Goal: Task Accomplishment & Management: Manage account settings

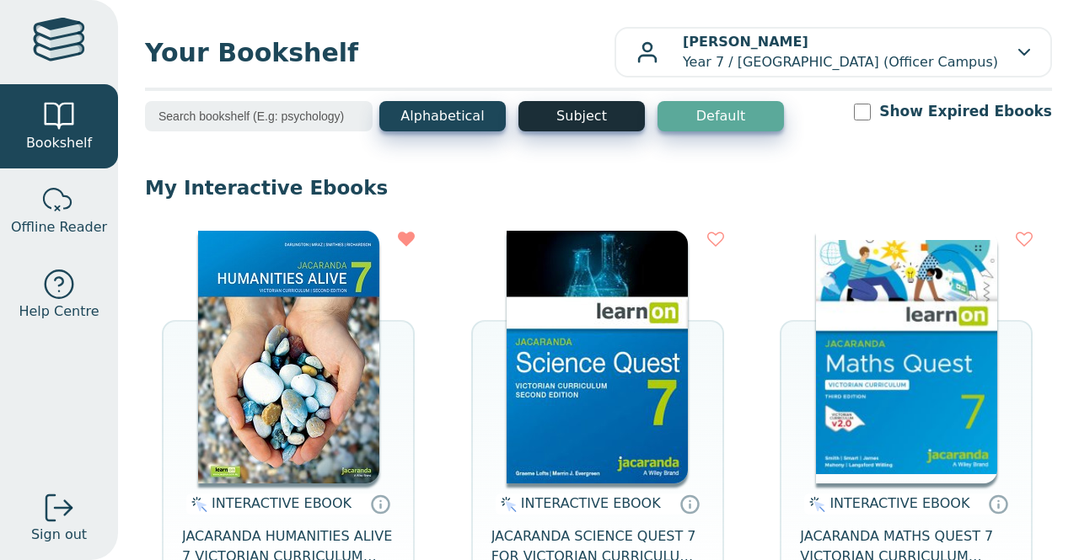
click at [629, 118] on button "Subject" at bounding box center [581, 116] width 126 height 30
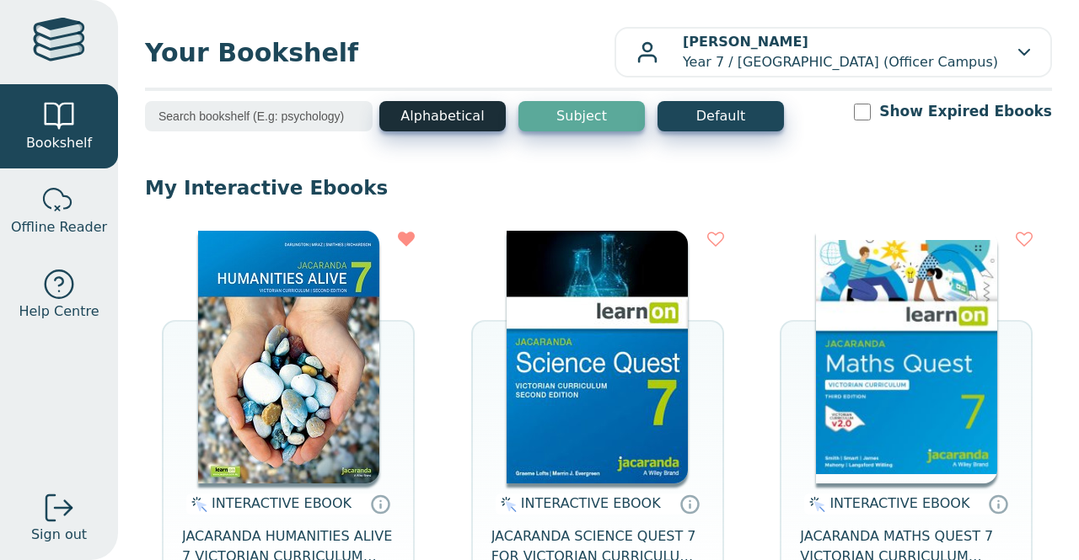
click at [452, 121] on button "Alphabetical" at bounding box center [442, 116] width 126 height 30
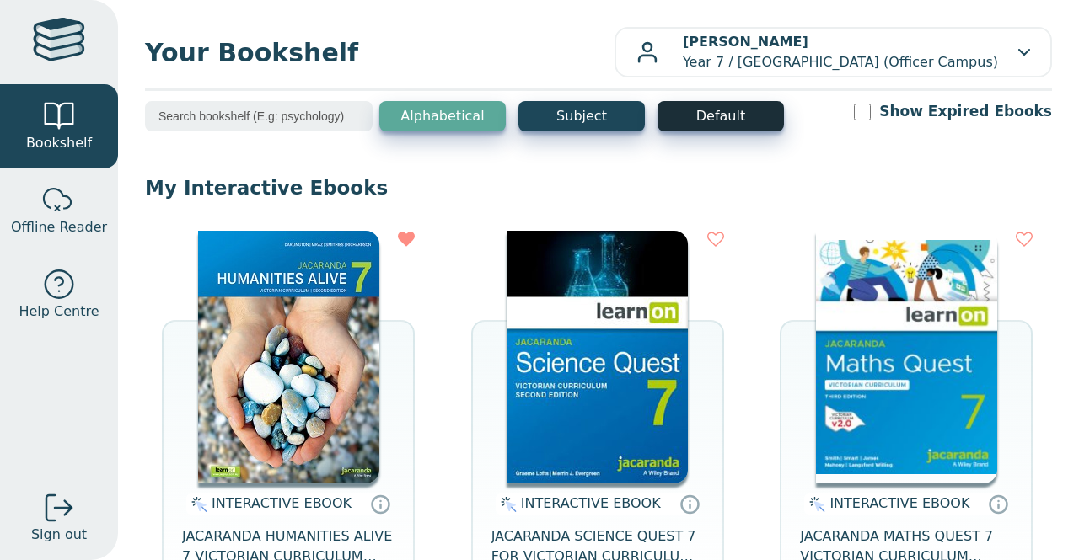
click at [694, 103] on button "Default" at bounding box center [720, 116] width 126 height 30
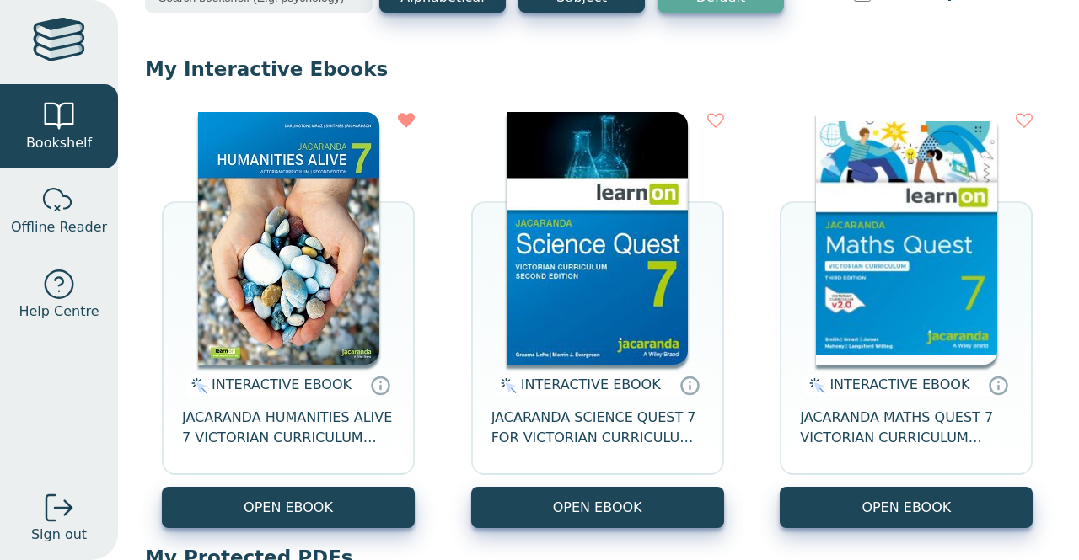
scroll to position [127, 0]
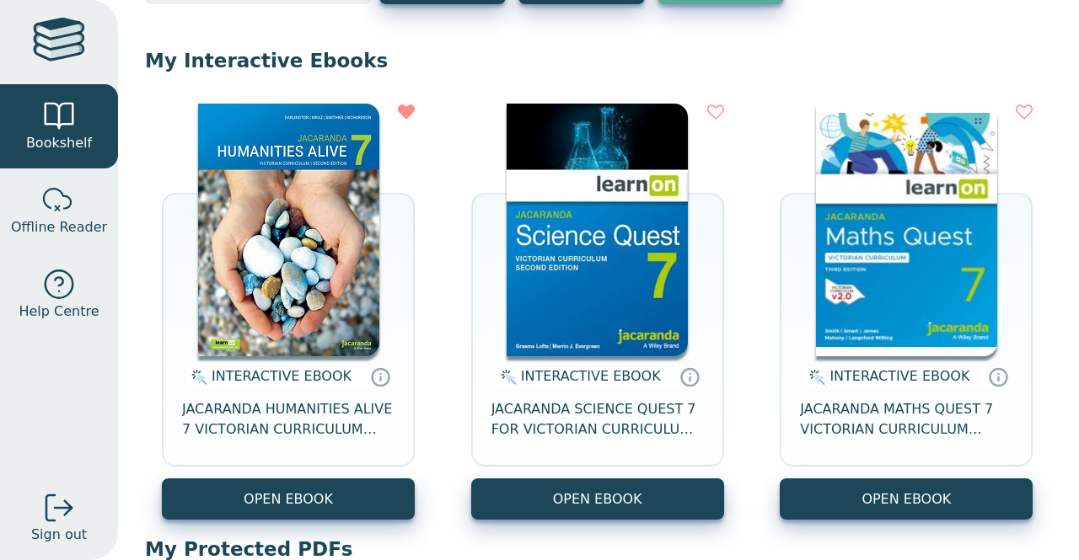
click at [408, 110] on icon at bounding box center [406, 112] width 17 height 17
click at [406, 117] on icon at bounding box center [406, 112] width 17 height 17
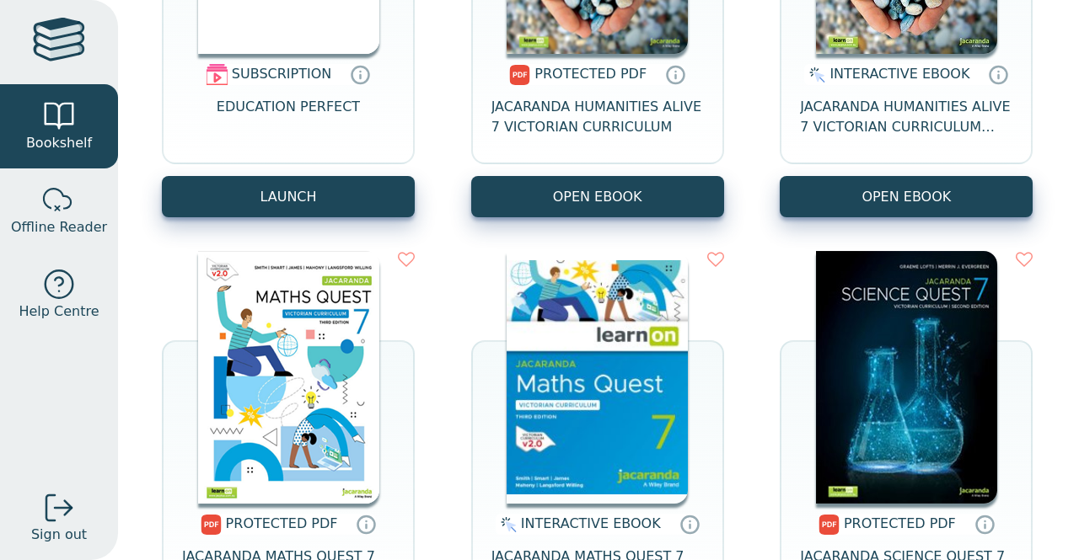
scroll to position [0, 0]
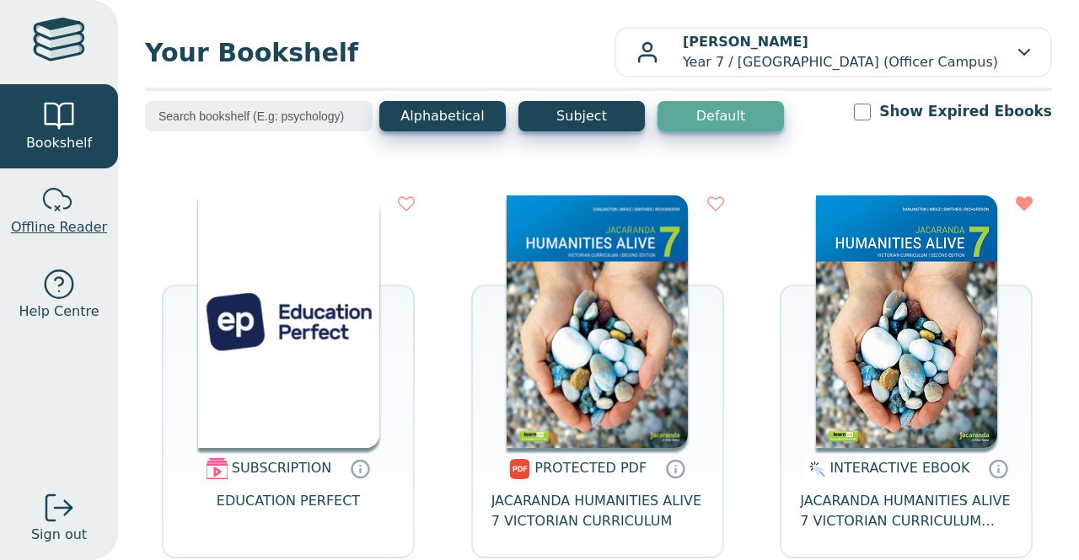
click at [51, 218] on span "Offline Reader" at bounding box center [59, 227] width 96 height 20
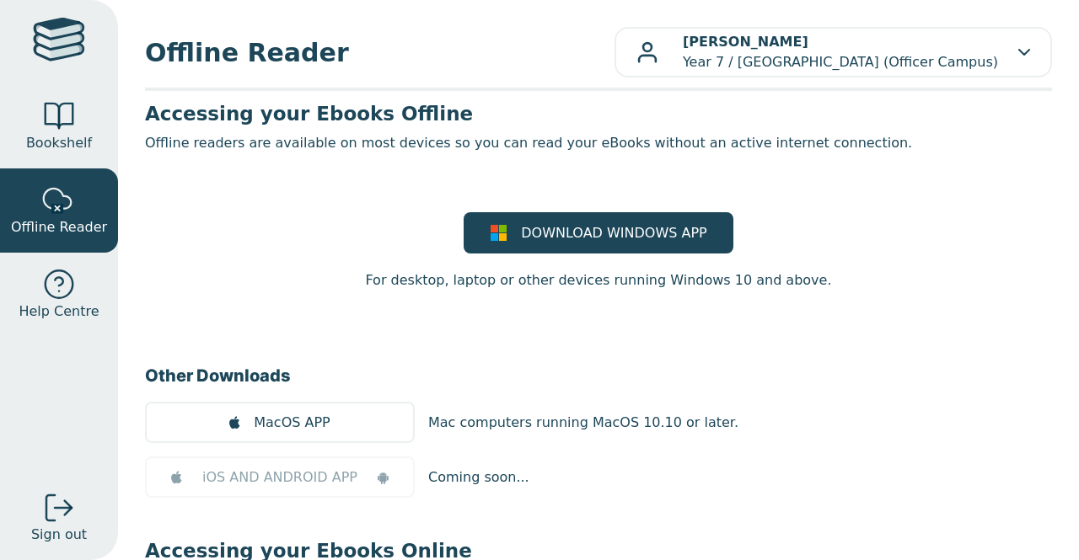
click at [78, 24] on div at bounding box center [59, 42] width 52 height 49
click at [51, 122] on div at bounding box center [59, 116] width 34 height 34
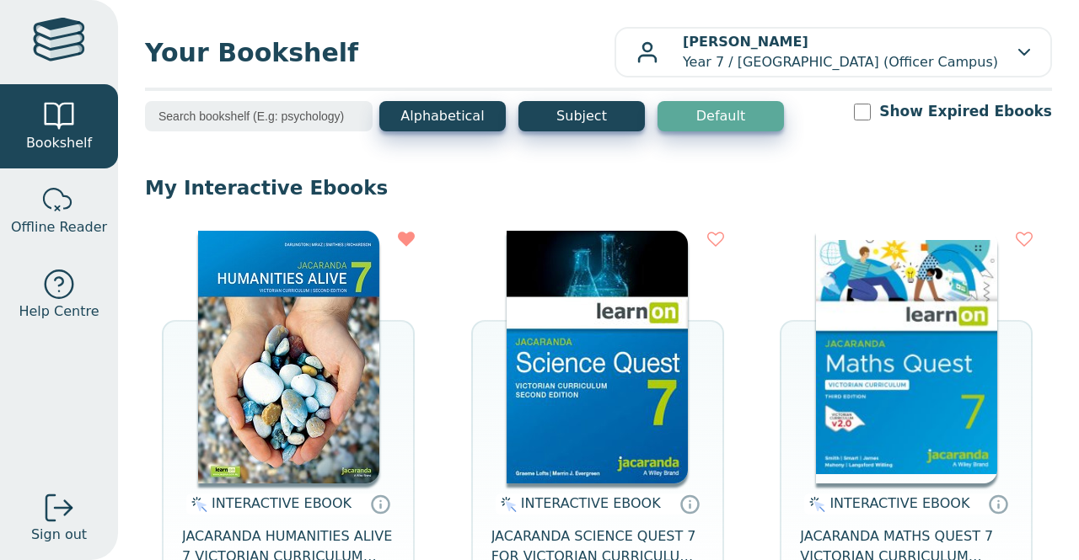
click at [1012, 43] on div "Saif Mohammad Haidar Year 7 / Minaret College (Officer Campus)" at bounding box center [833, 52] width 394 height 40
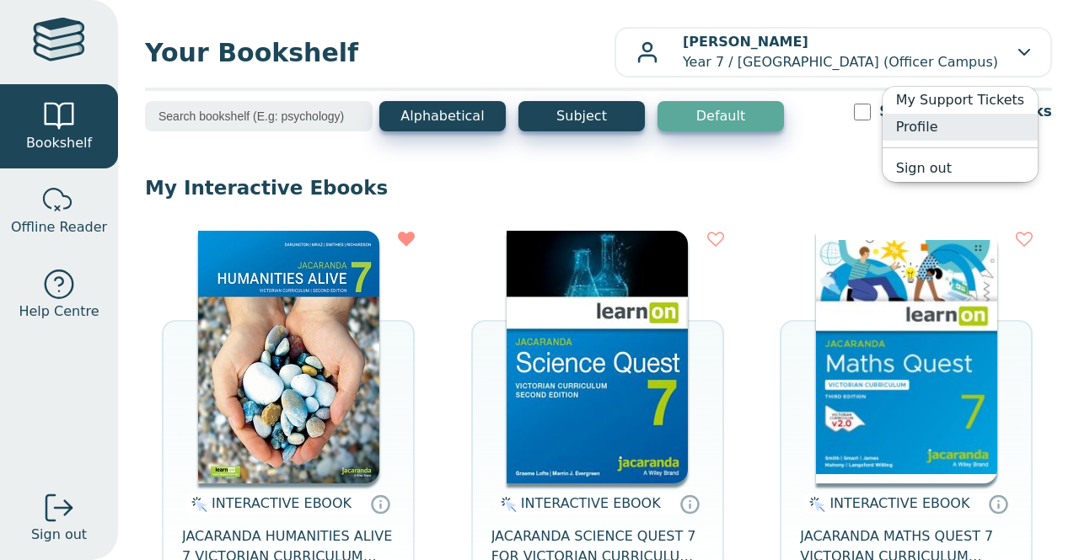
click at [954, 126] on link "Profile" at bounding box center [959, 127] width 155 height 27
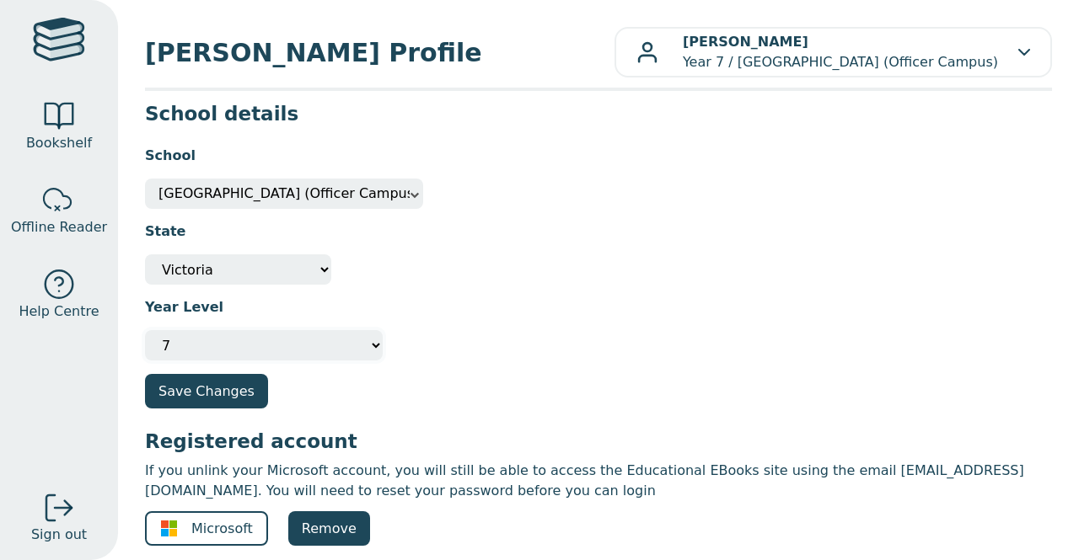
click at [278, 348] on select "Please select your year level Not Specified 7 8 9 10 11 12" at bounding box center [264, 345] width 238 height 30
click at [381, 363] on form "School Other [GEOGRAPHIC_DATA] (Officer Campus) [GEOGRAPHIC_DATA] (Officer Camp…" at bounding box center [598, 271] width 907 height 276
